Goal: Task Accomplishment & Management: Manage account settings

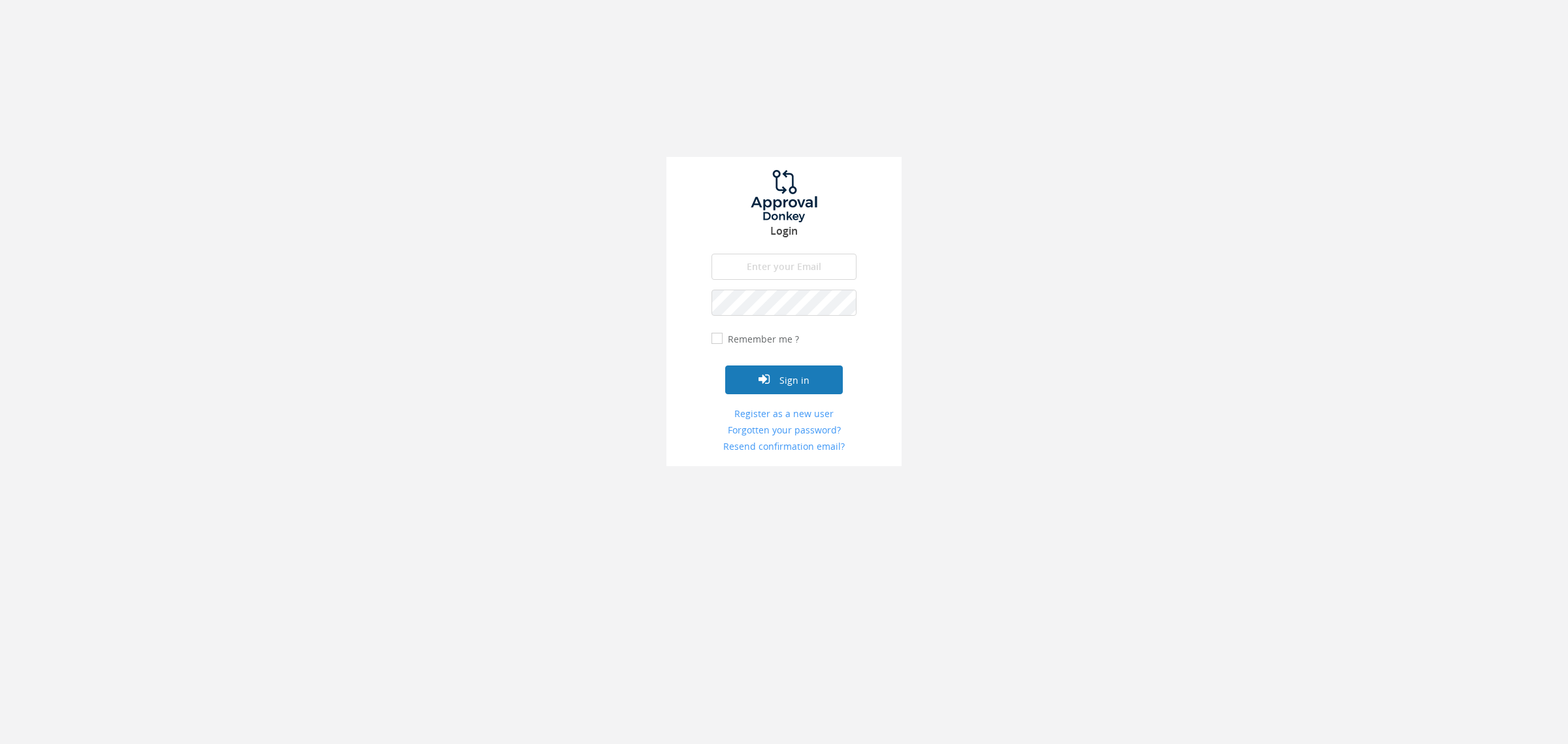
type input "[EMAIL_ADDRESS][DOMAIN_NAME]"
click at [789, 384] on button "Sign in" at bounding box center [783, 379] width 117 height 29
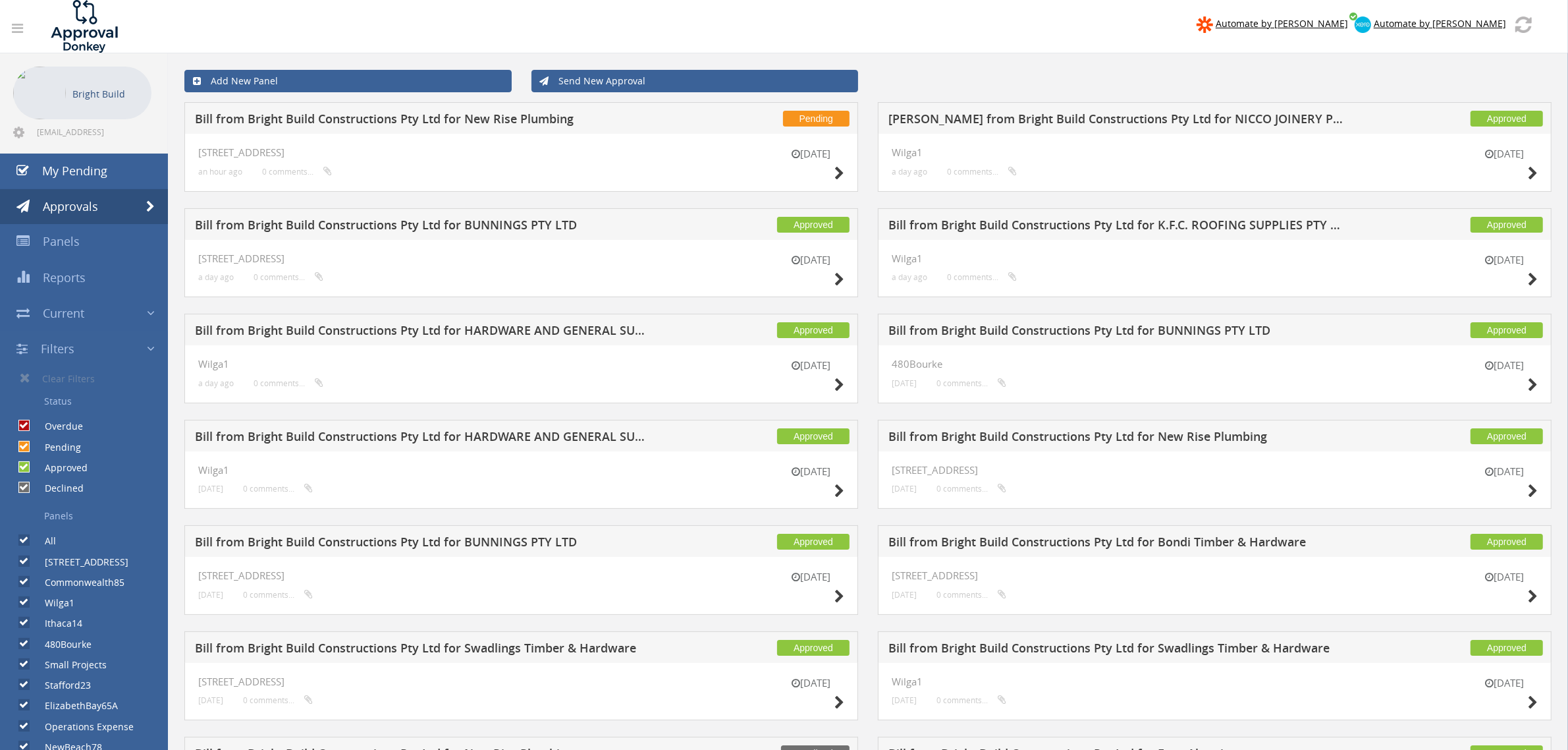
drag, startPoint x: 107, startPoint y: 151, endPoint x: 56, endPoint y: 198, distance: 69.4
click at [86, 189] on ul "Bright Build [EMAIL_ADDRESS][DOMAIN_NAME] My Pending Approvals Panels" at bounding box center [83, 442] width 168 height 777
click at [60, 177] on span "My Pending" at bounding box center [74, 170] width 65 height 16
